Goal: Find specific page/section: Find specific page/section

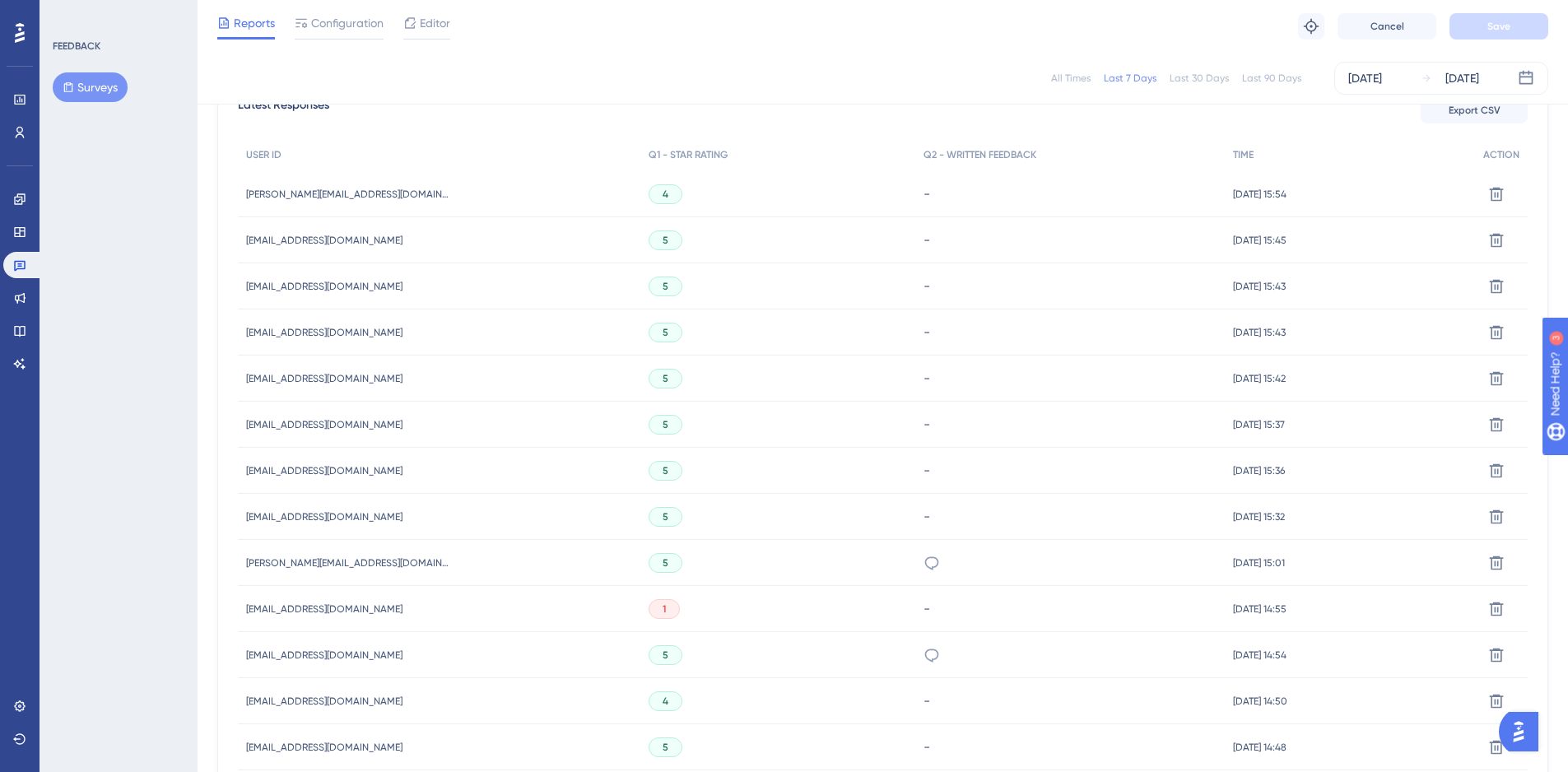
scroll to position [576, 0]
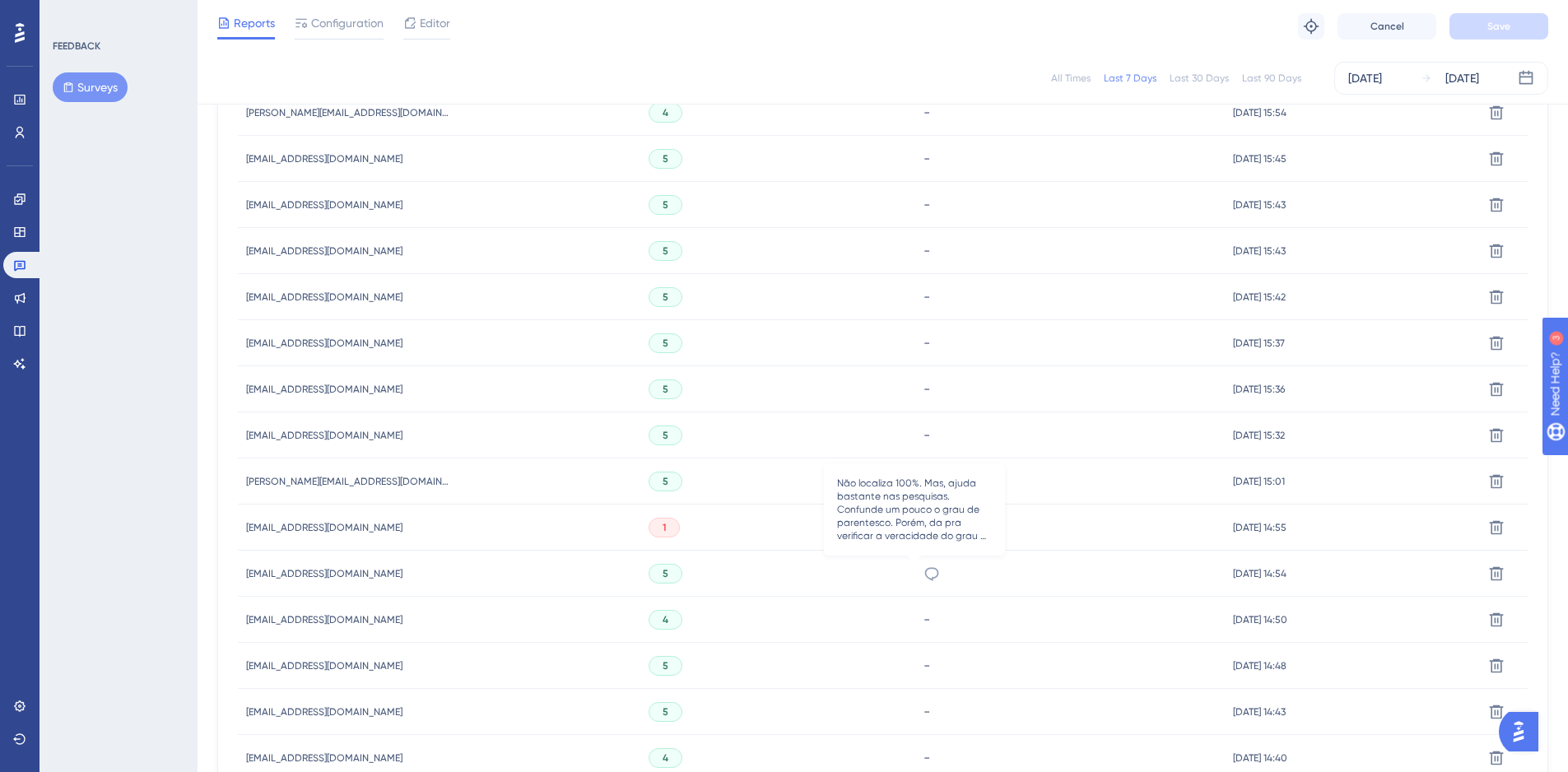
click at [923, 577] on icon at bounding box center [931, 573] width 17 height 16
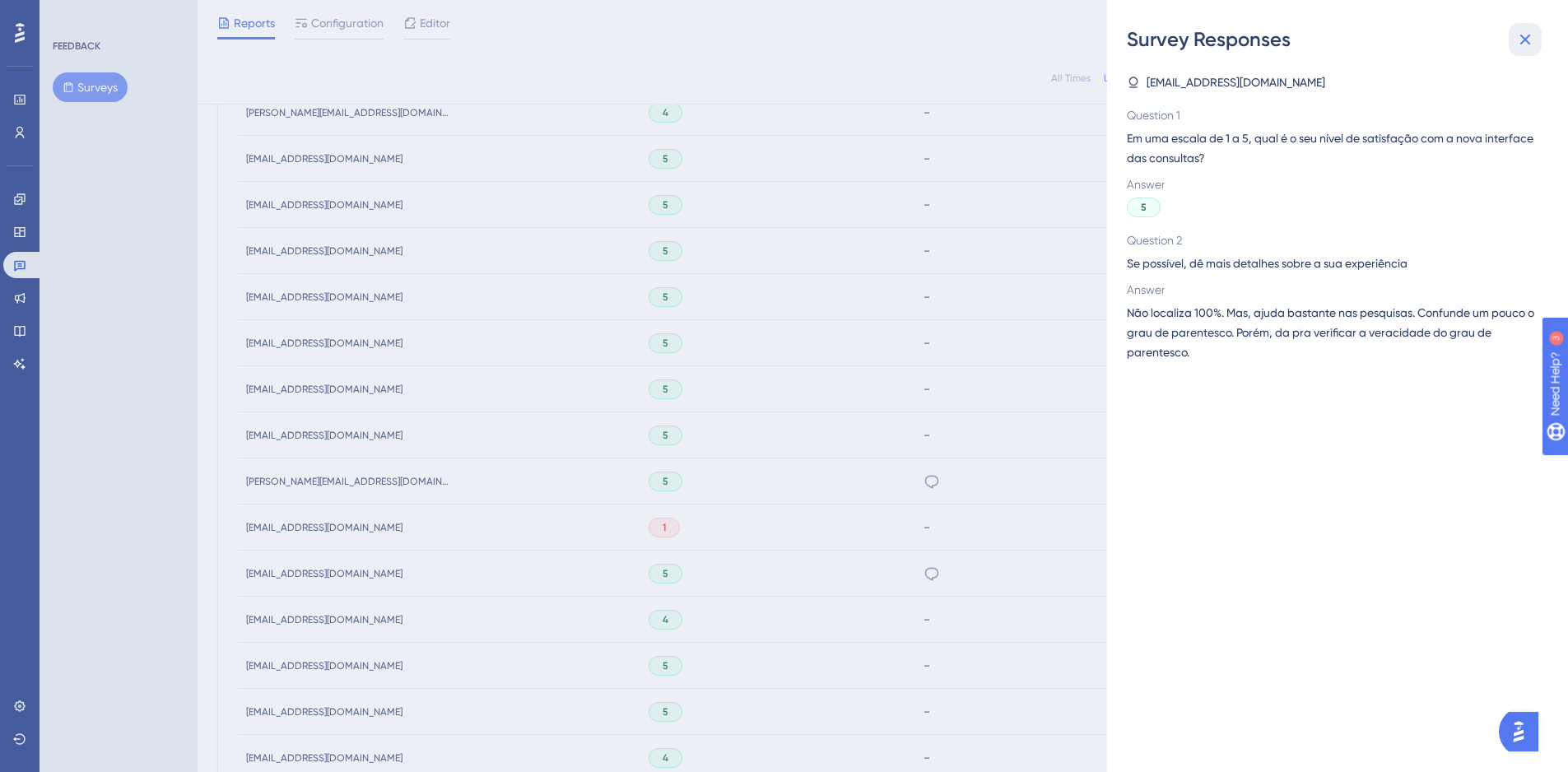
click at [1525, 40] on icon at bounding box center [1525, 40] width 10 height 10
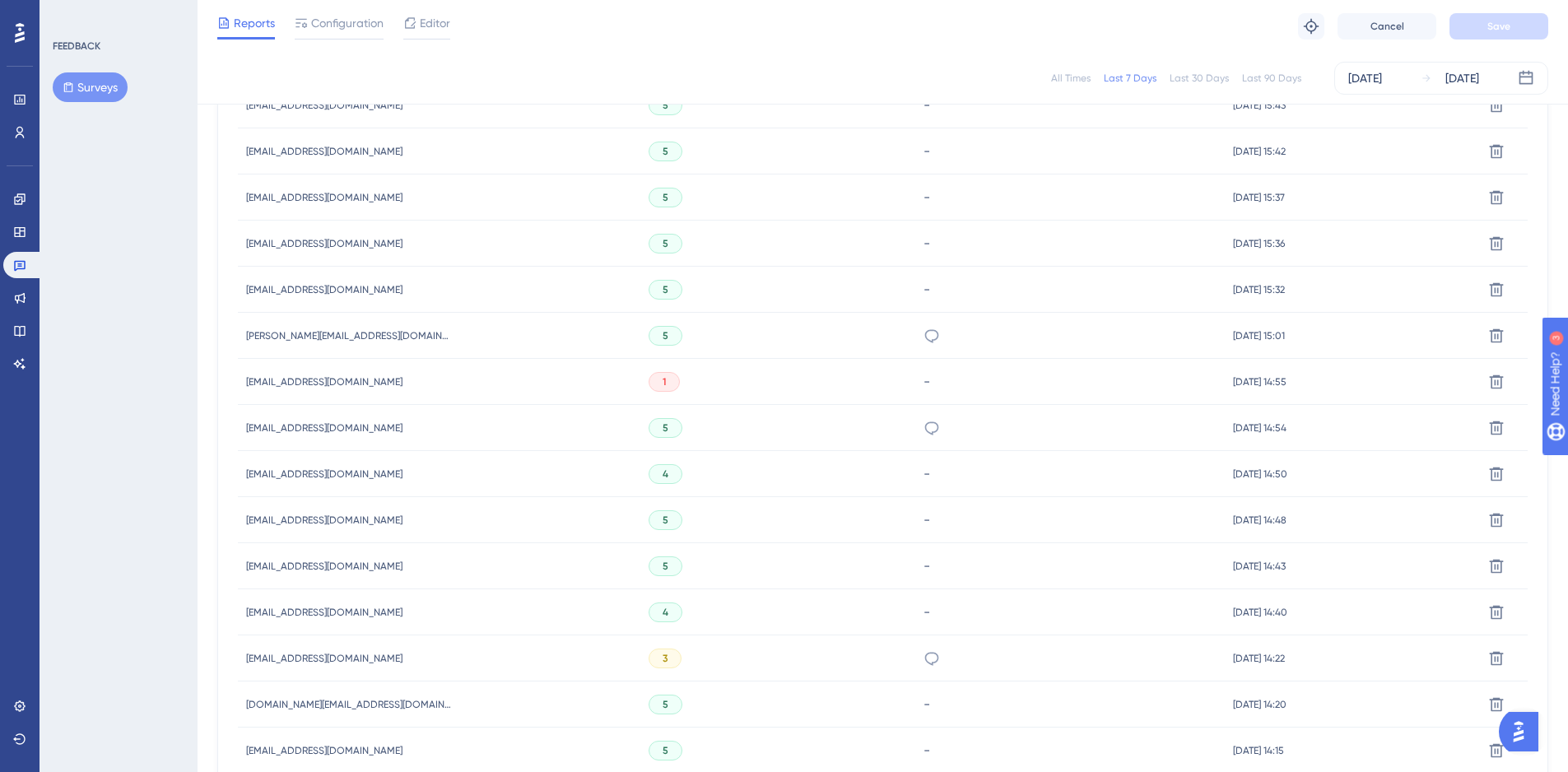
scroll to position [974, 0]
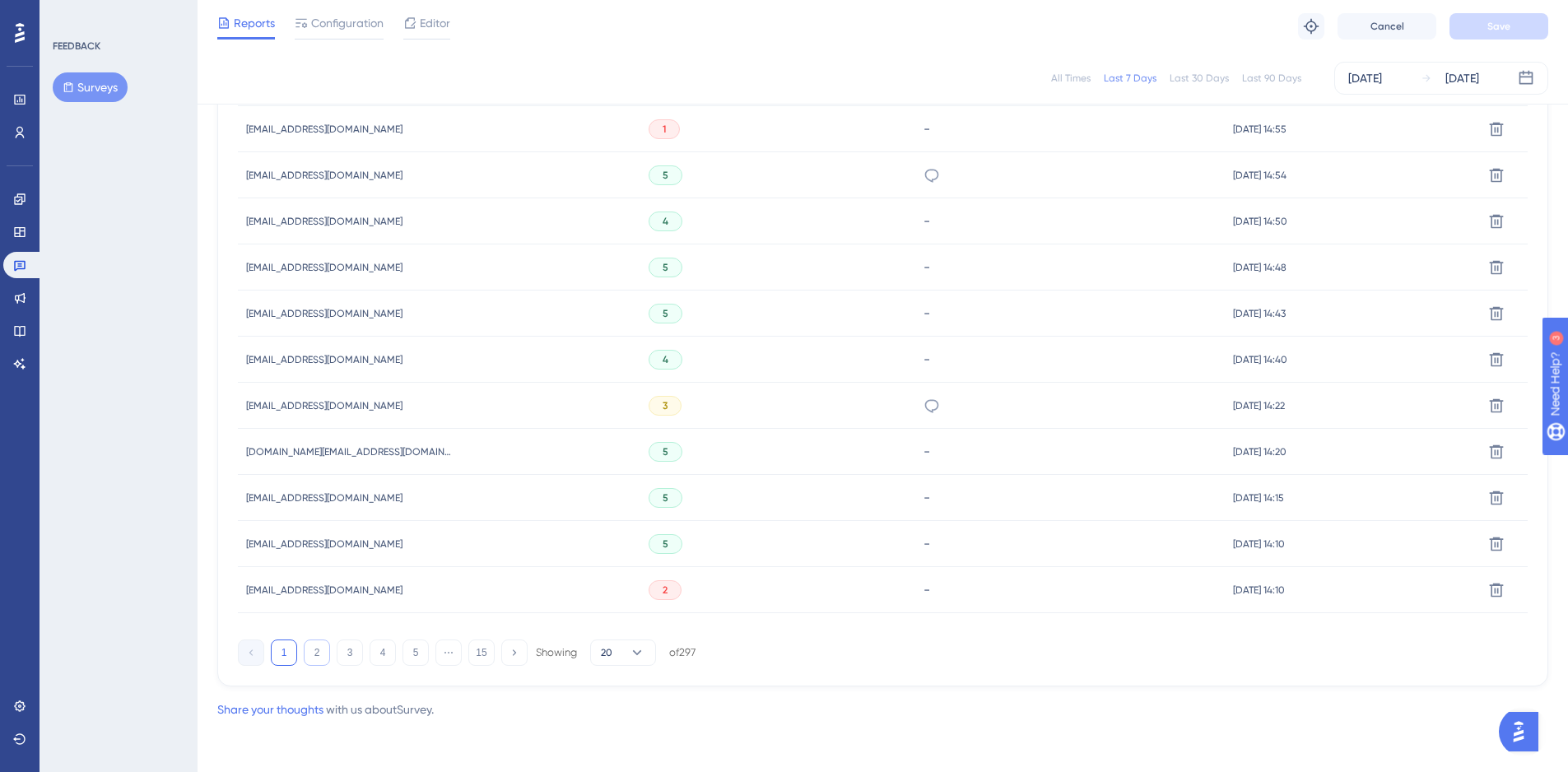
click at [322, 649] on button "2" at bounding box center [317, 652] width 26 height 26
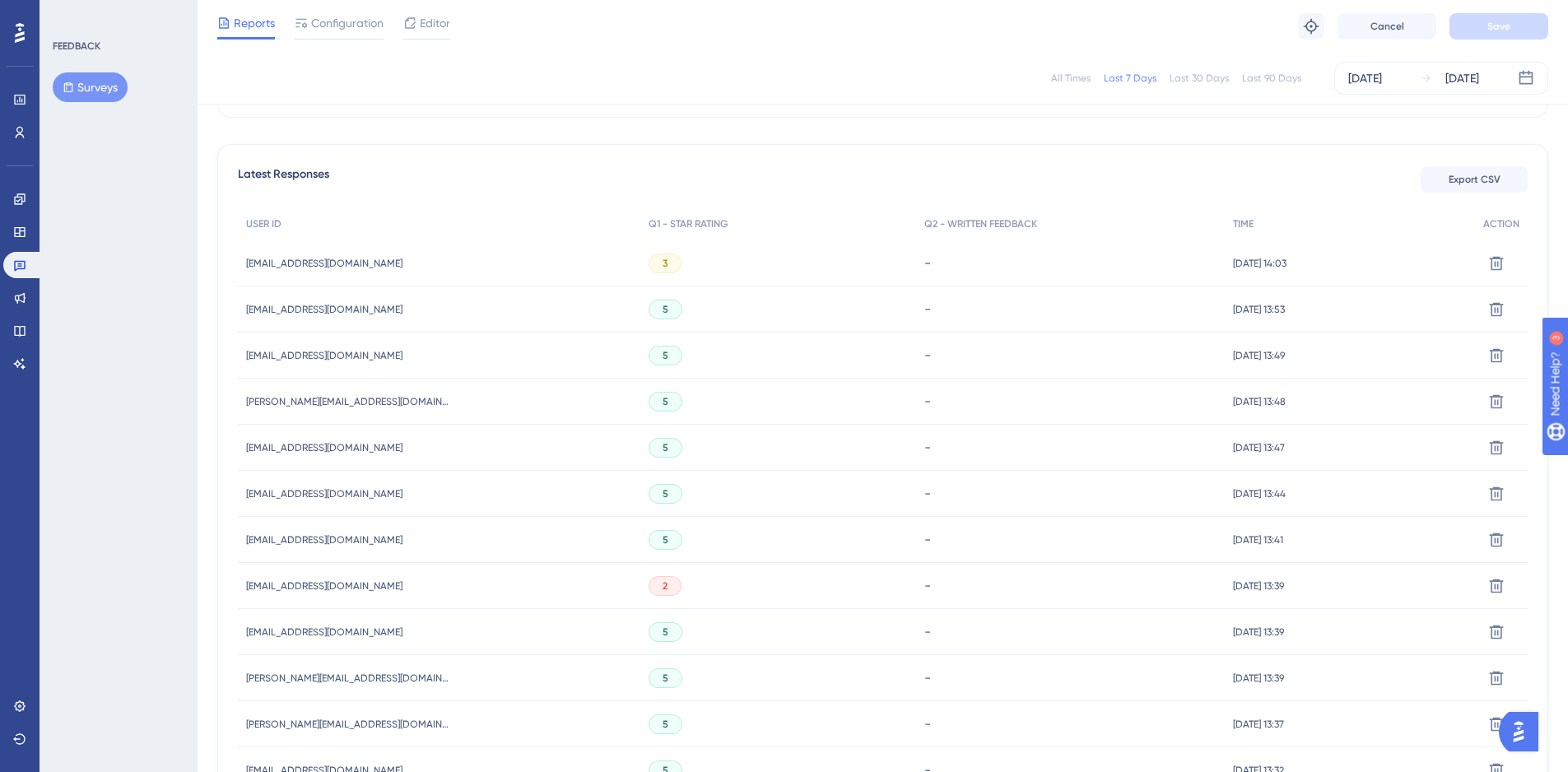
scroll to position [0, 0]
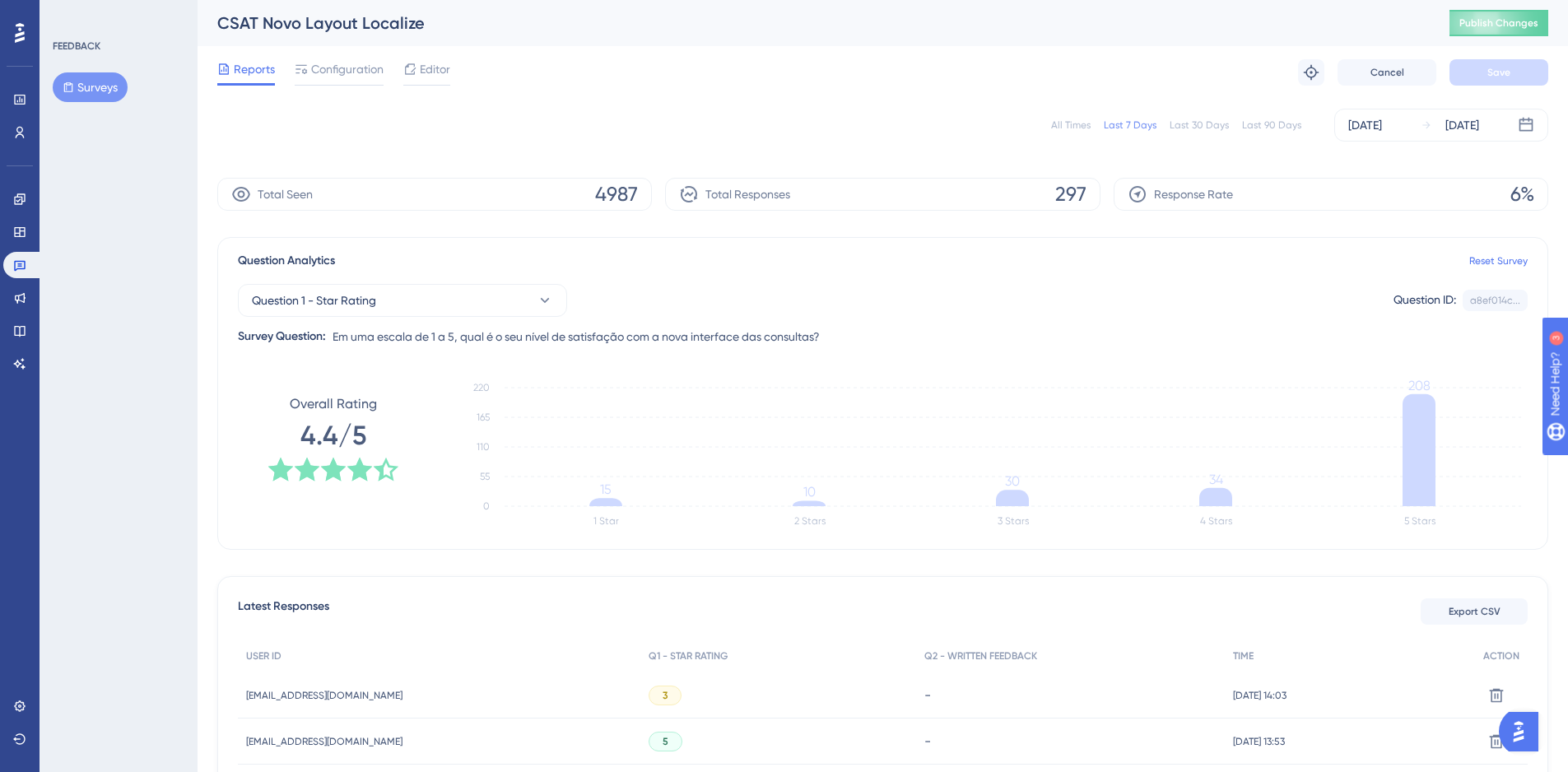
click at [109, 70] on div "FEEDBACK Surveys" at bounding box center [120, 70] width 134 height 63
click at [108, 86] on button "Surveys" at bounding box center [90, 87] width 75 height 30
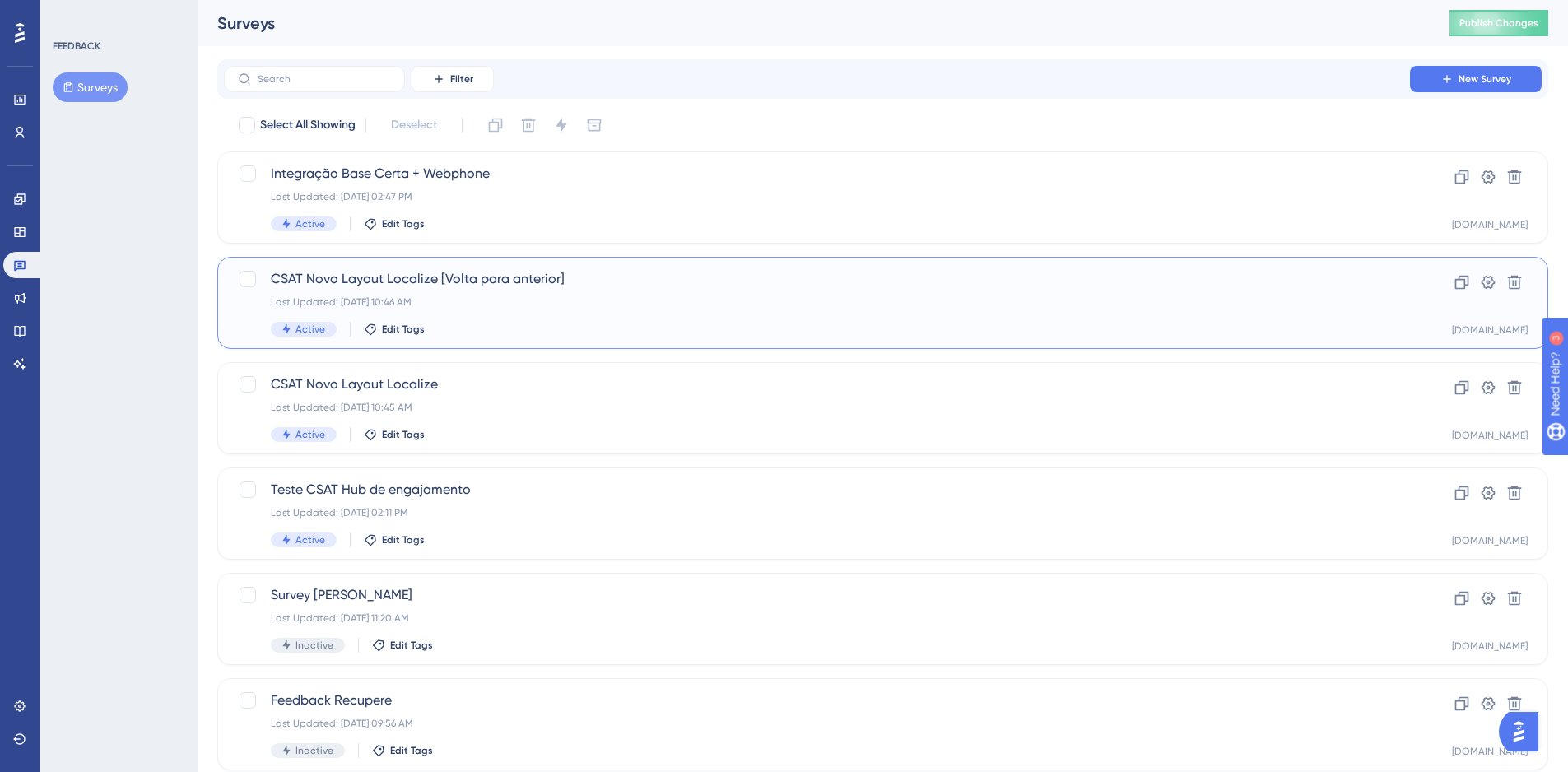
click at [798, 300] on div "Last Updated: 28 de ago. de 2025 10:46 AM" at bounding box center [817, 301] width 1093 height 13
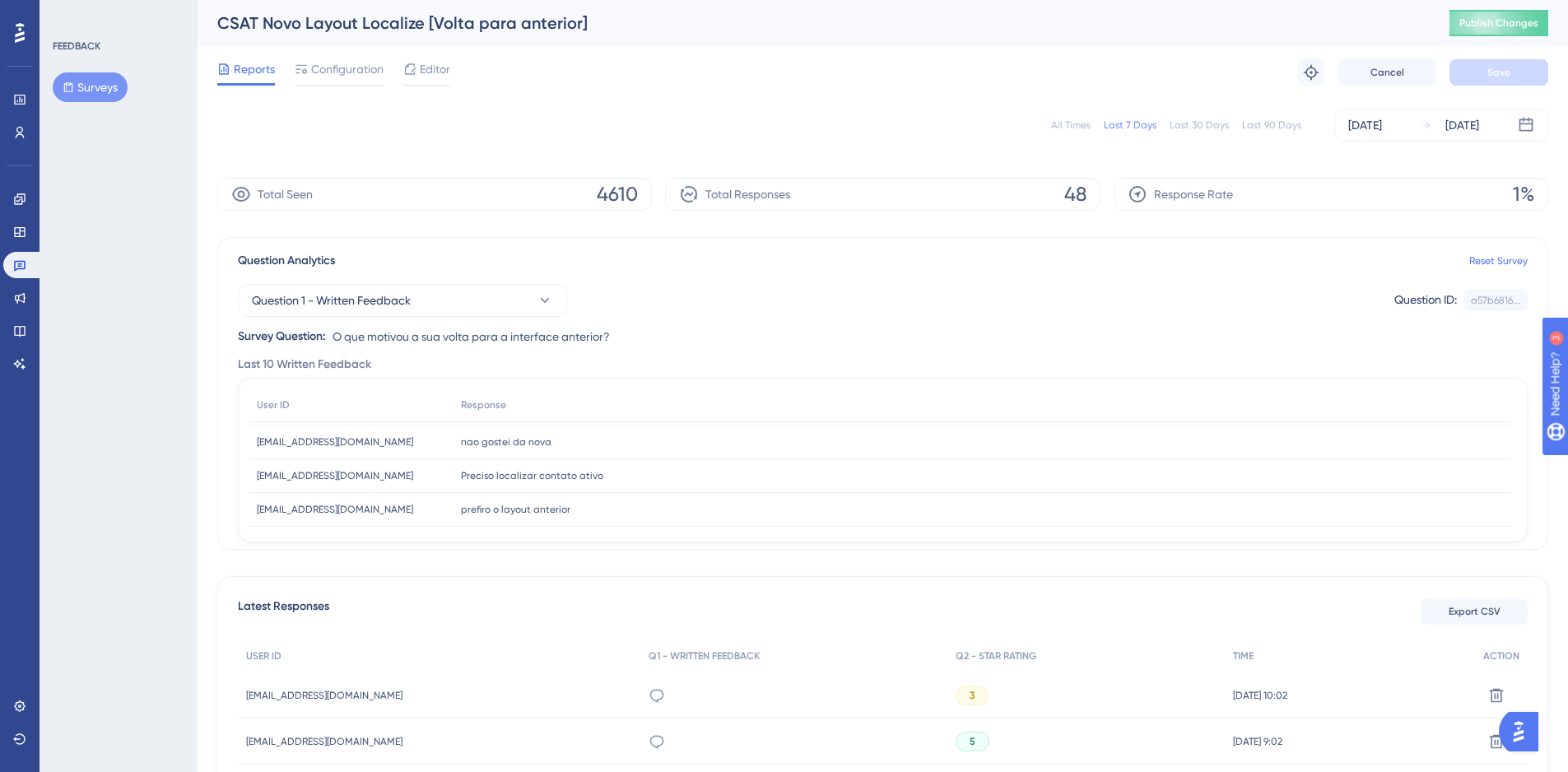
click at [99, 78] on button "Surveys" at bounding box center [90, 87] width 75 height 30
